Goal: Book appointment/travel/reservation

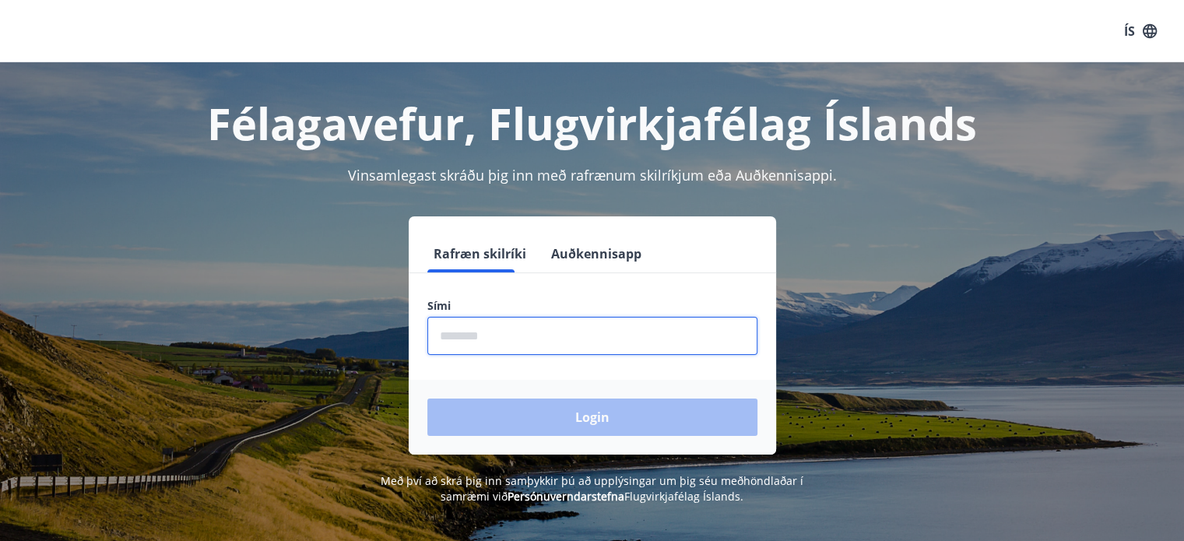
click at [517, 336] on input "phone" at bounding box center [592, 336] width 330 height 38
type input "********"
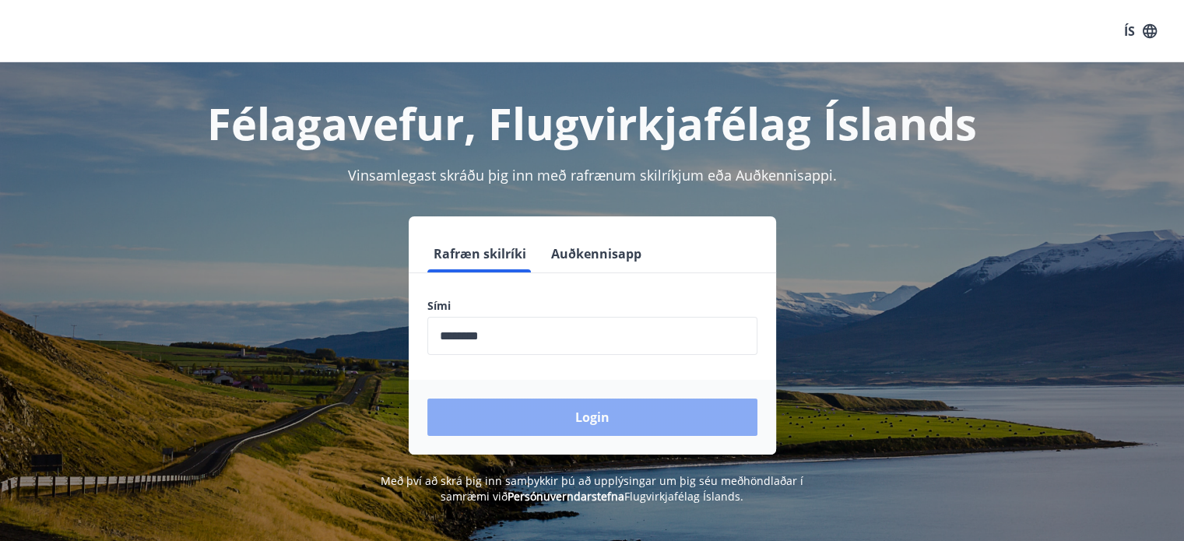
click at [576, 420] on button "Login" at bounding box center [592, 417] width 330 height 37
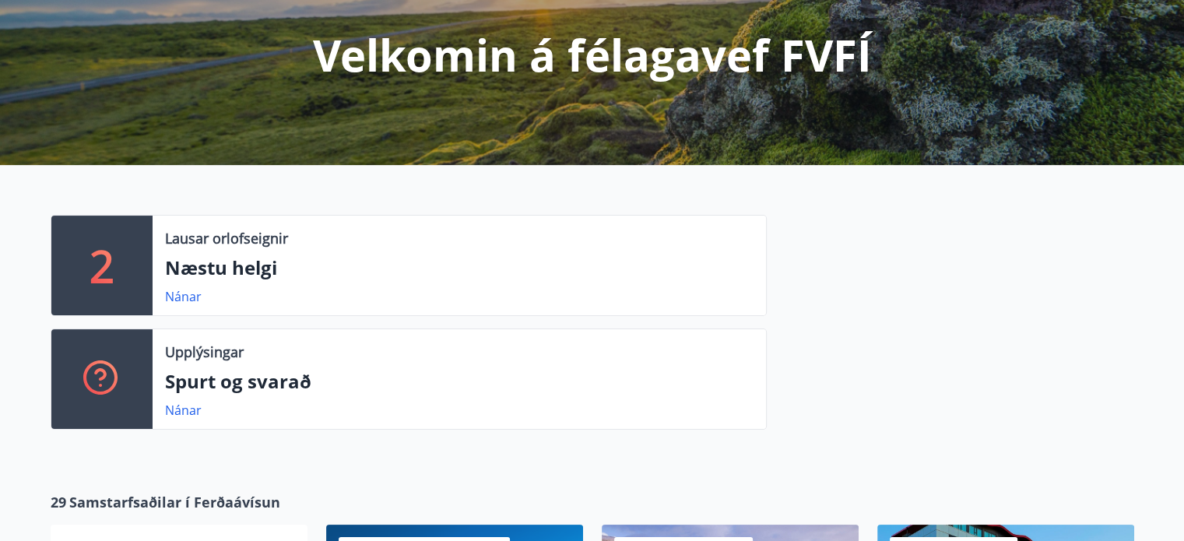
scroll to position [196, 0]
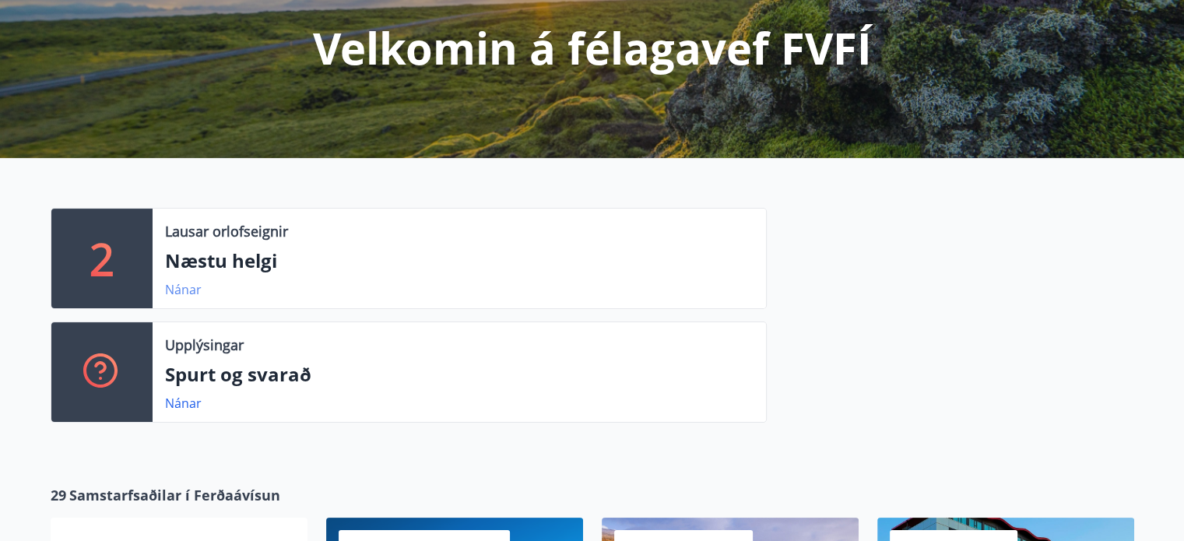
click at [178, 286] on link "Nánar" at bounding box center [183, 289] width 37 height 17
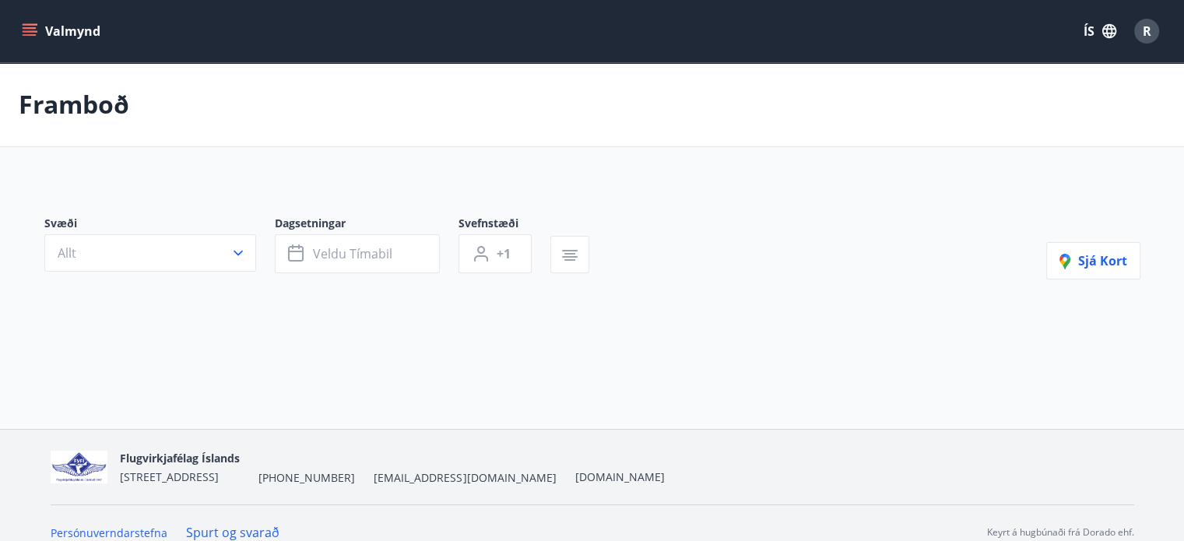
scroll to position [18, 0]
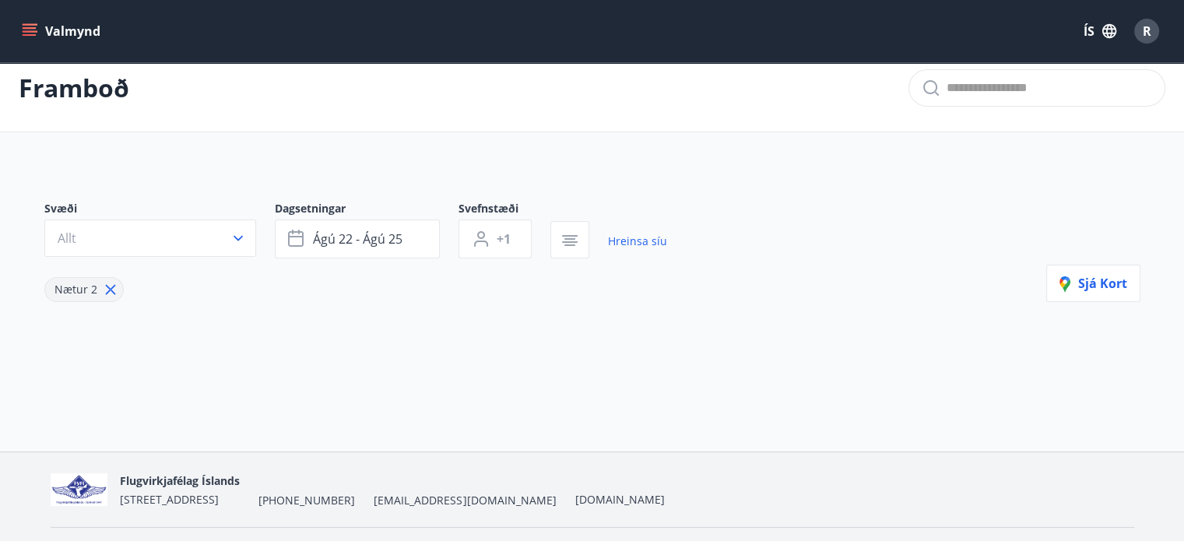
type input "*"
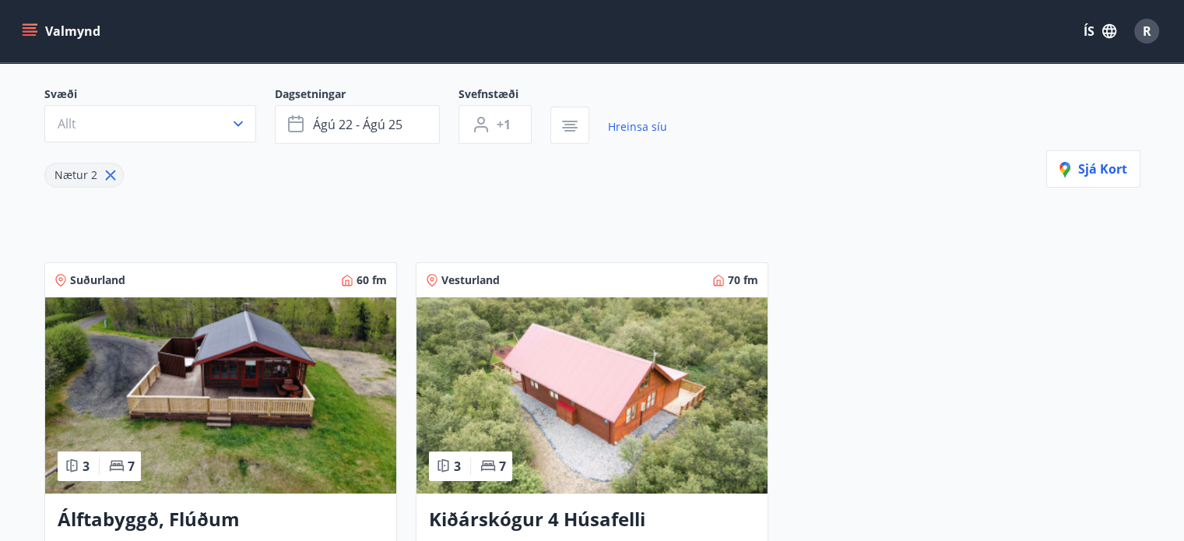
scroll to position [0, 0]
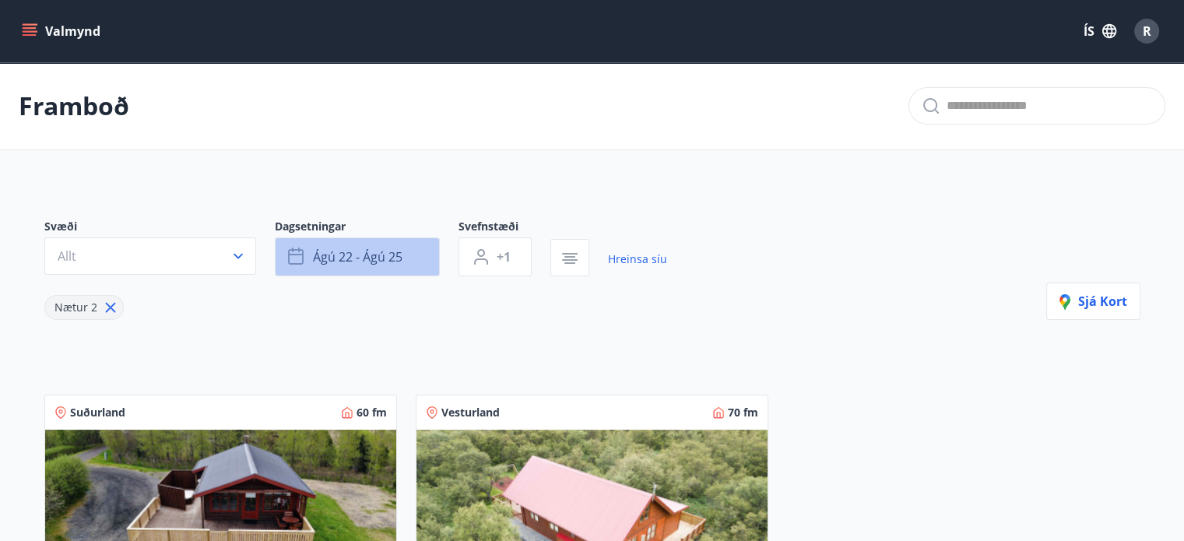
click at [401, 255] on span "ágú 22 - ágú 25" at bounding box center [358, 256] width 90 height 17
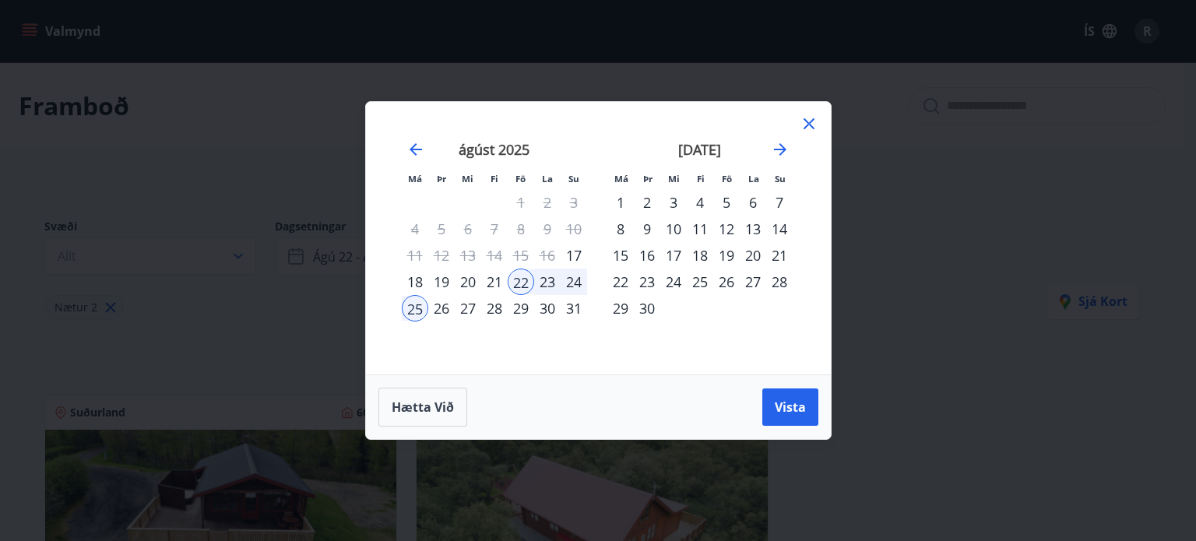
click at [521, 308] on div "29" at bounding box center [521, 308] width 26 height 26
click at [622, 199] on div "1" at bounding box center [620, 202] width 26 height 26
click at [788, 407] on span "Vista" at bounding box center [790, 407] width 31 height 17
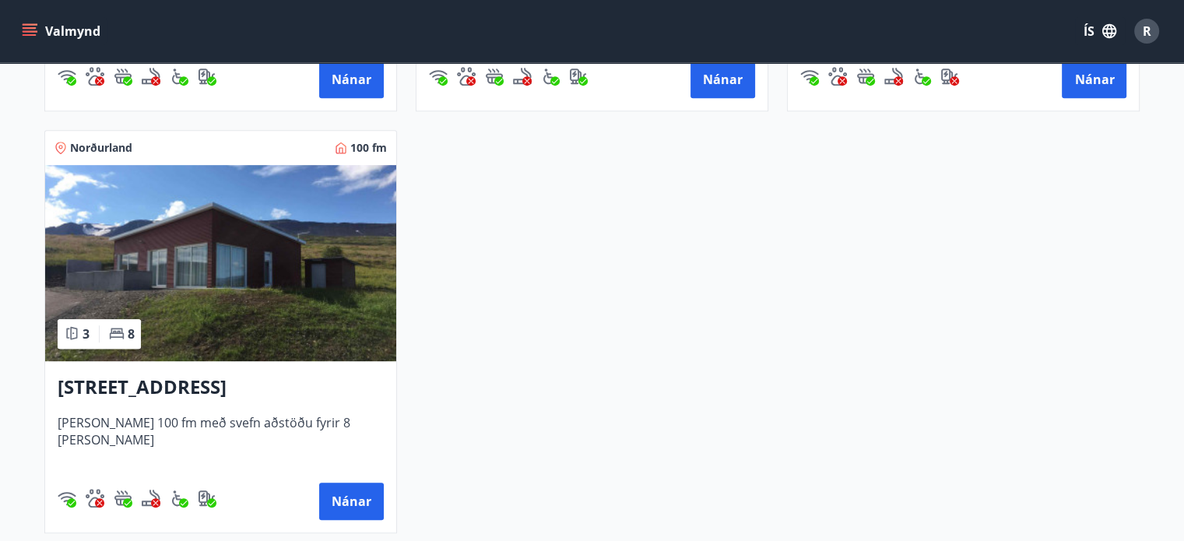
scroll to position [701, 0]
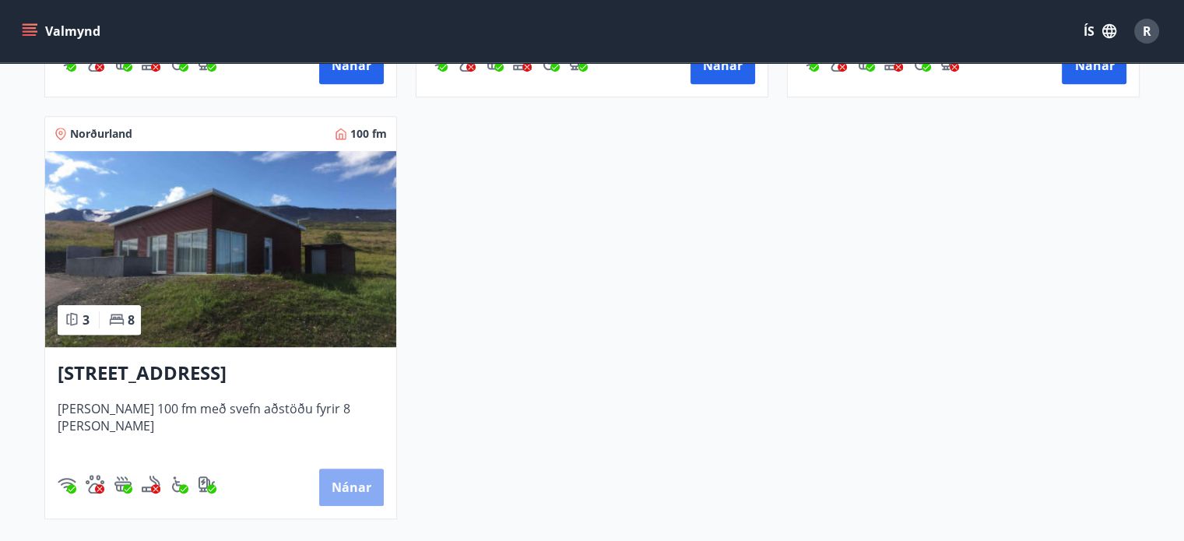
click at [351, 485] on button "Nánar" at bounding box center [351, 487] width 65 height 37
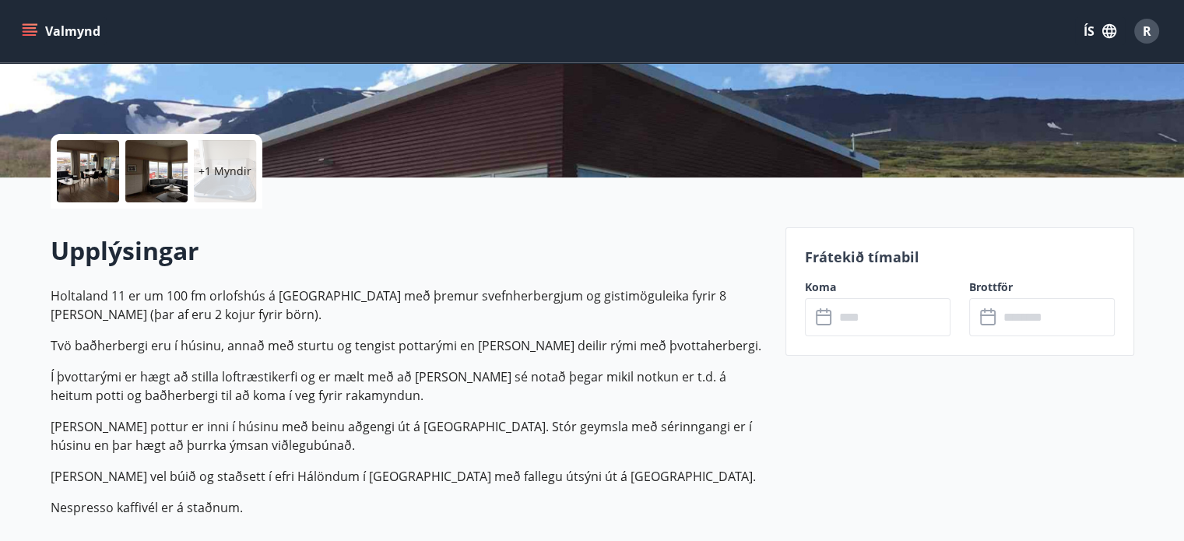
scroll to position [293, 0]
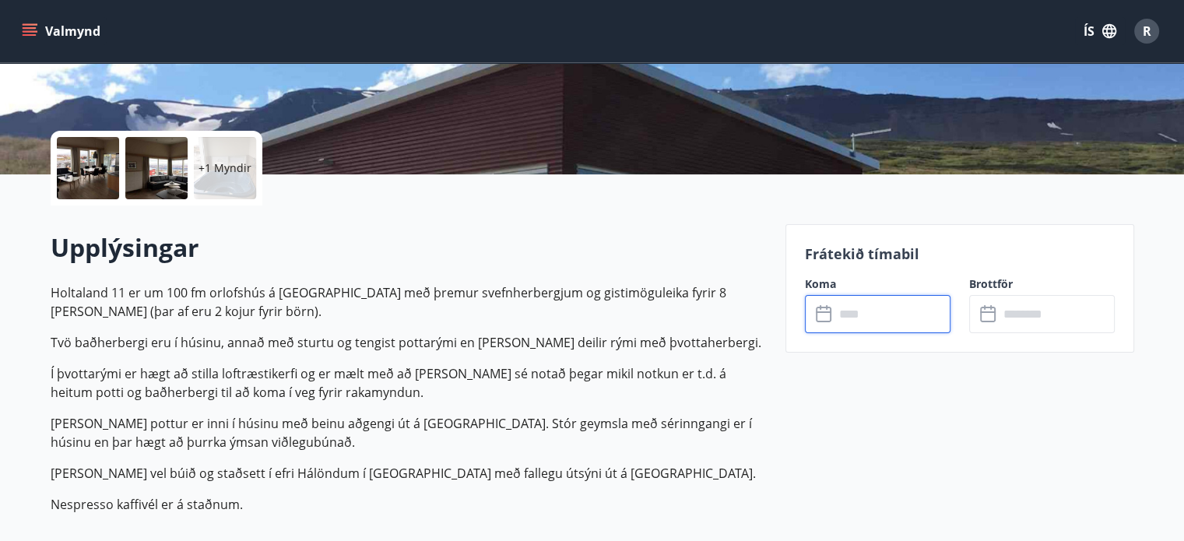
click at [874, 311] on input "text" at bounding box center [893, 314] width 116 height 38
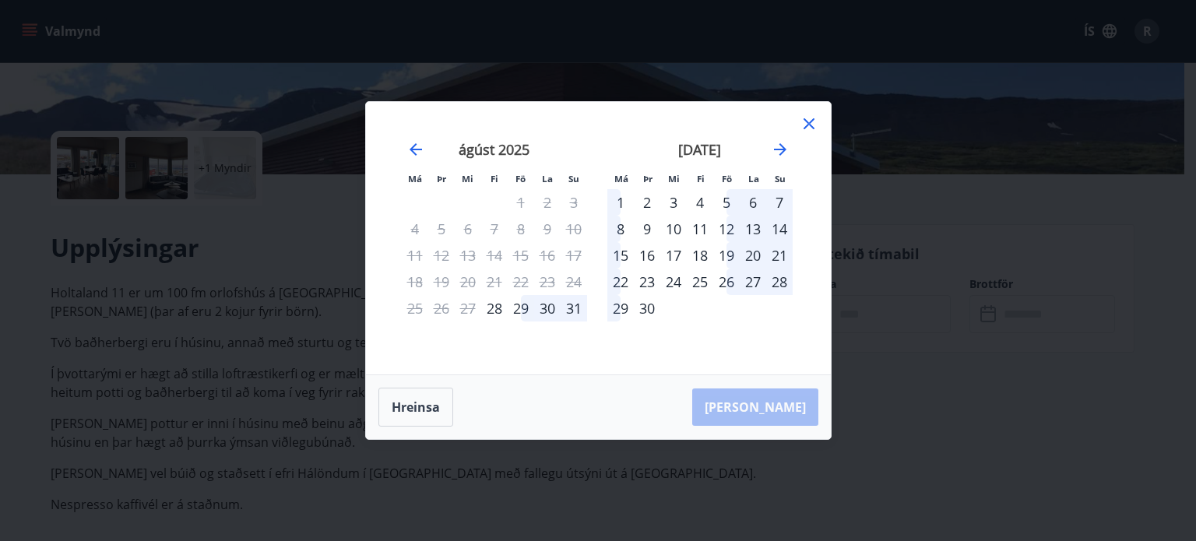
click at [522, 305] on div "29" at bounding box center [521, 308] width 26 height 26
click at [618, 198] on div "1" at bounding box center [620, 202] width 26 height 26
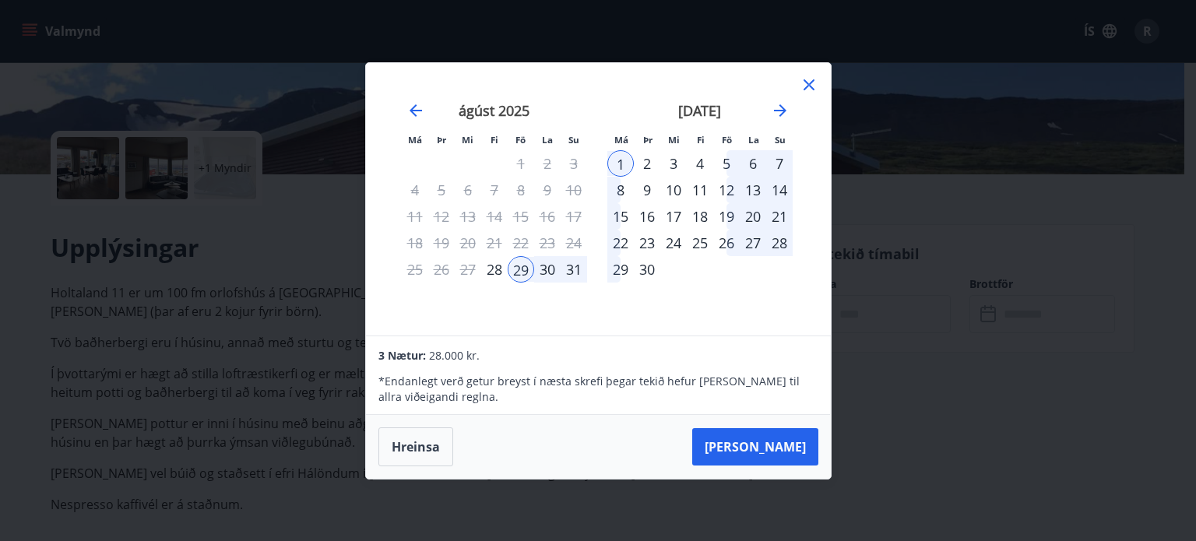
click at [197, 332] on div "Má Þr Mi Fi Fö La Su Má Þr Mi Fi Fö La Su [DATE] 1 2 3 4 5 6 7 8 9 10 11 12 13 …" at bounding box center [598, 270] width 1196 height 541
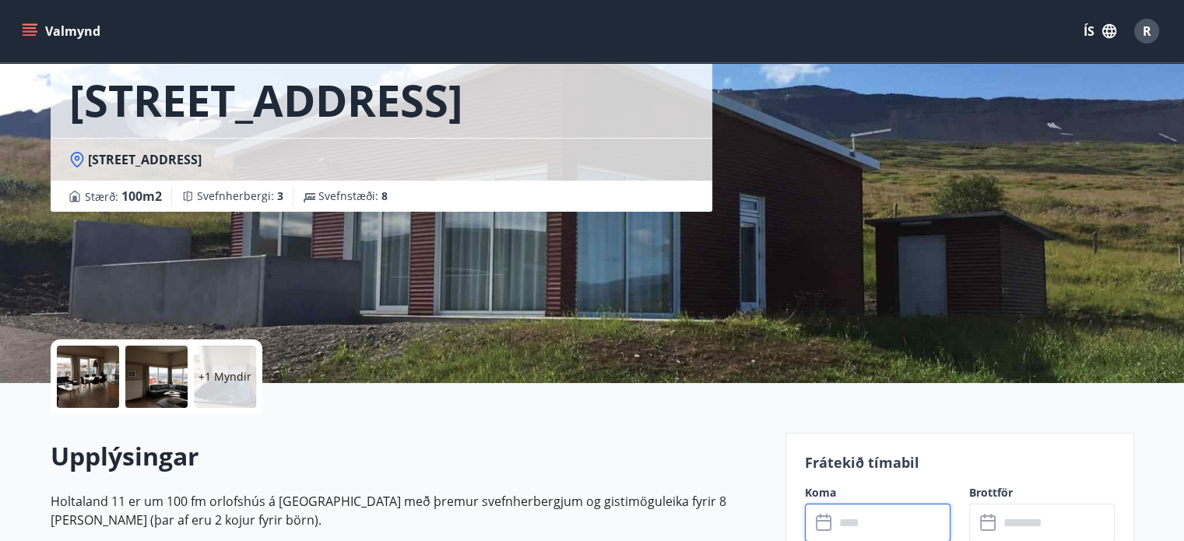
scroll to position [0, 0]
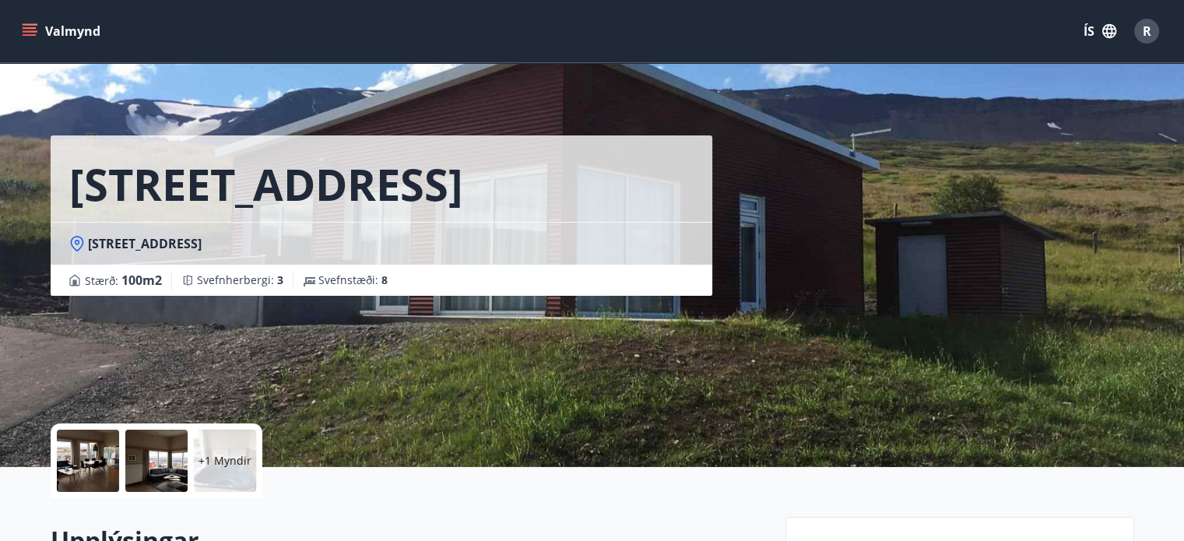
click at [78, 33] on button "Valmynd" at bounding box center [63, 31] width 88 height 28
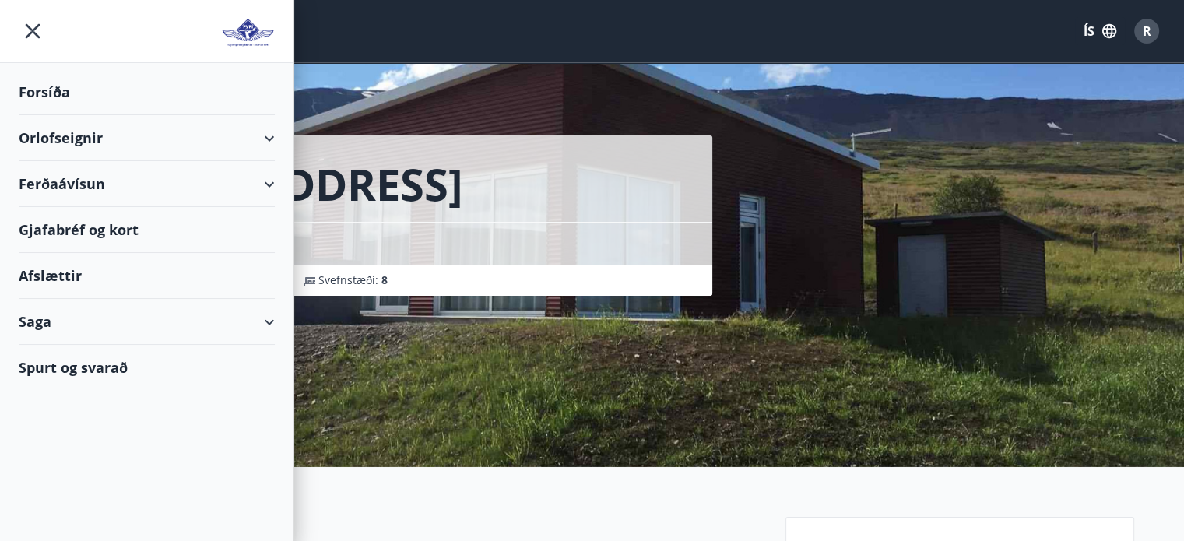
click at [271, 139] on div "Orlofseignir" at bounding box center [147, 138] width 256 height 46
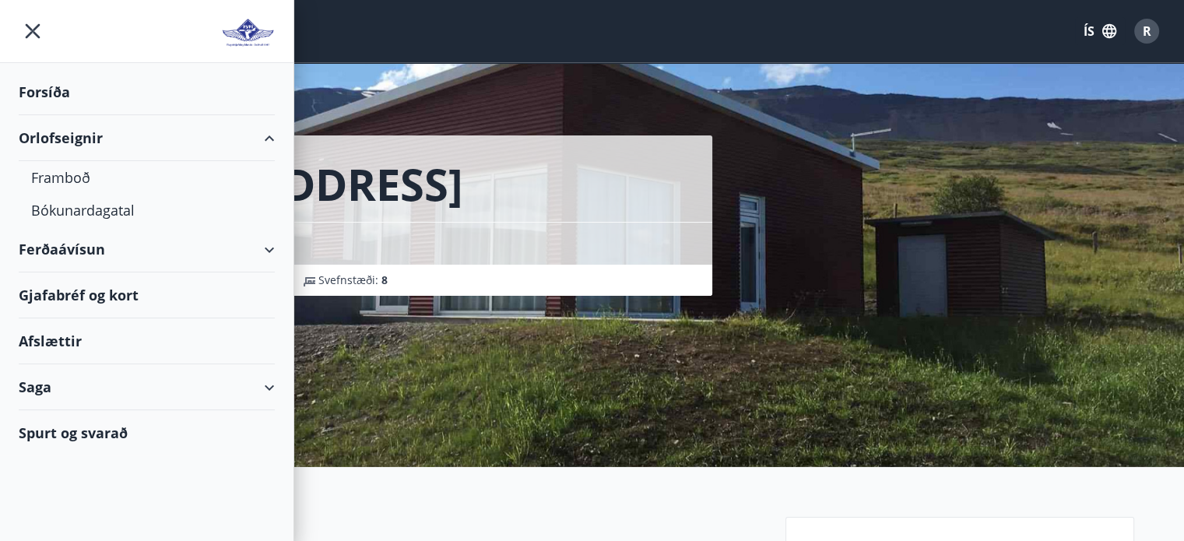
click at [271, 139] on div "Orlofseignir" at bounding box center [147, 138] width 256 height 46
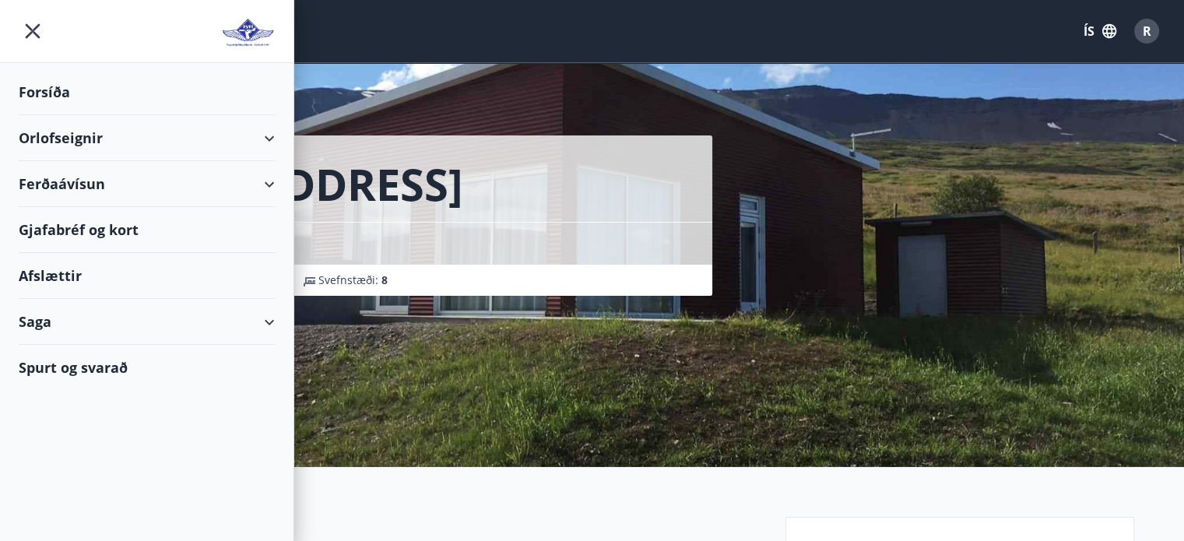
click at [272, 181] on div "Ferðaávísun" at bounding box center [147, 184] width 256 height 46
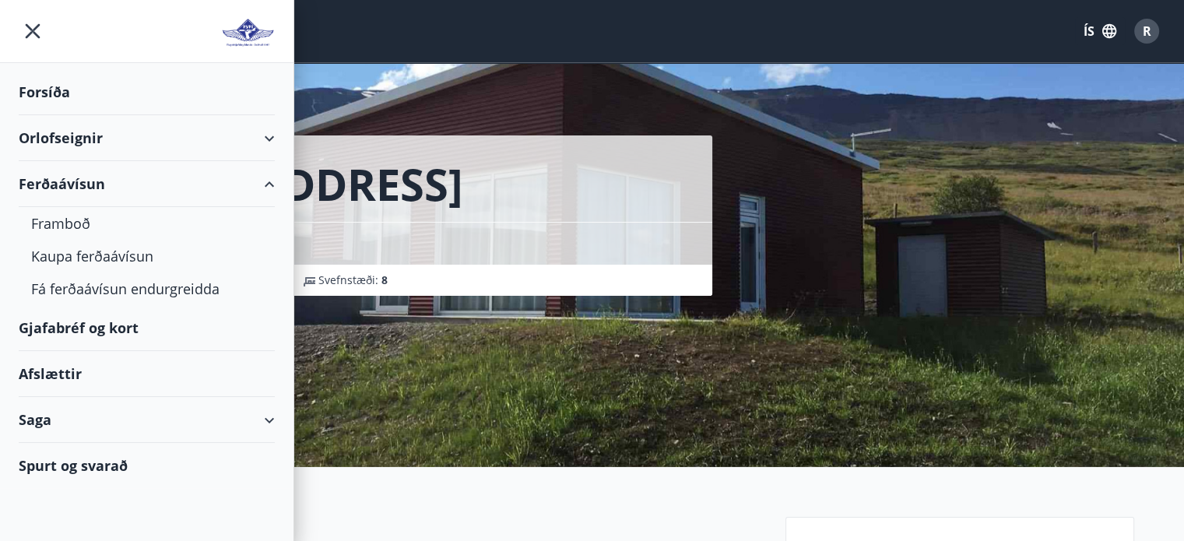
click at [272, 181] on div "Ferðaávísun" at bounding box center [147, 184] width 256 height 46
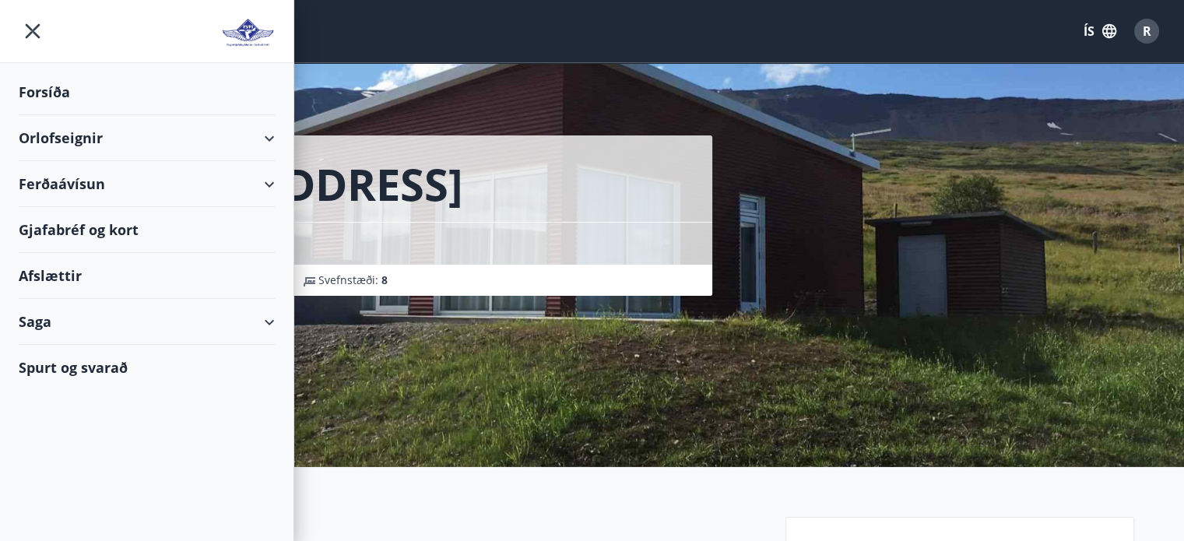
click at [850, 38] on div "Valmynd ÍS R" at bounding box center [592, 30] width 1147 height 37
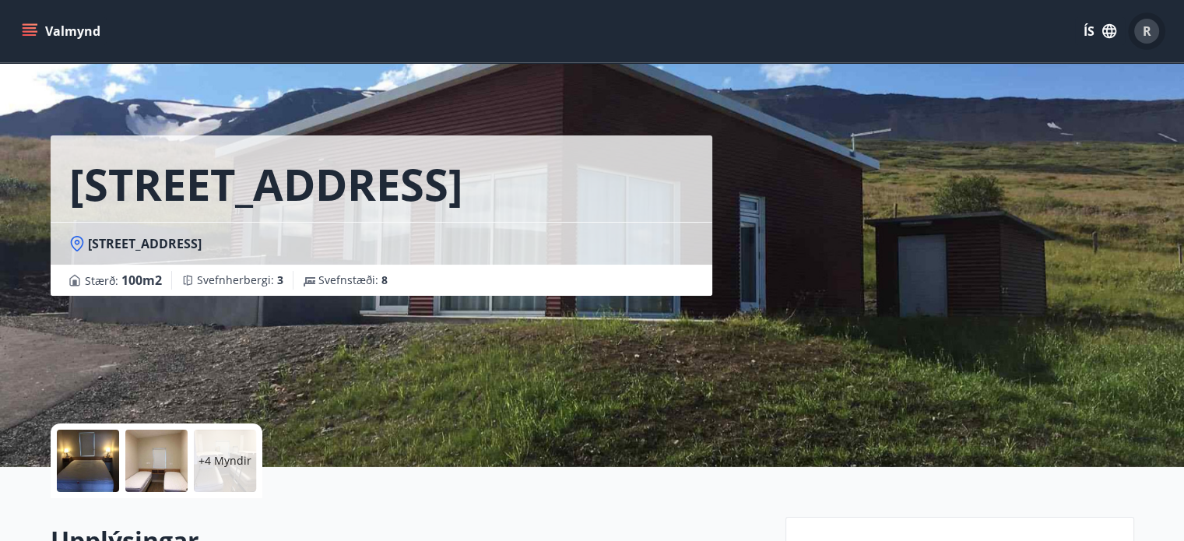
click at [1149, 31] on span "R" at bounding box center [1147, 31] width 9 height 17
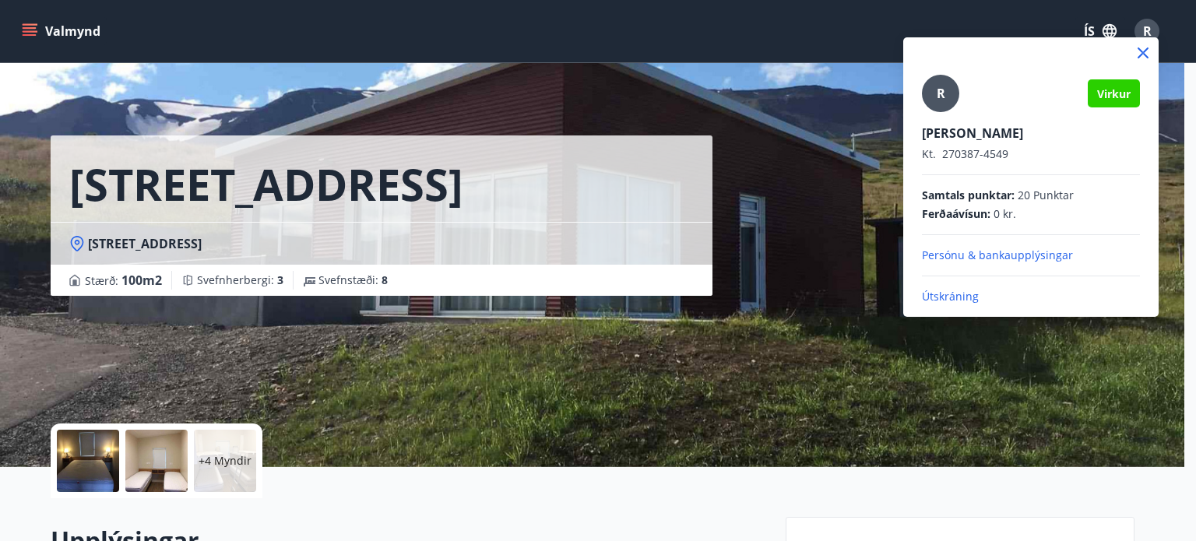
click at [1149, 31] on div at bounding box center [598, 270] width 1196 height 541
